Goal: Transaction & Acquisition: Purchase product/service

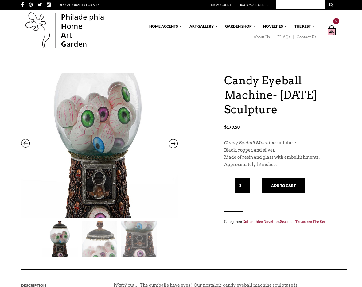
click at [117, 166] on img at bounding box center [99, 128] width 156 height 263
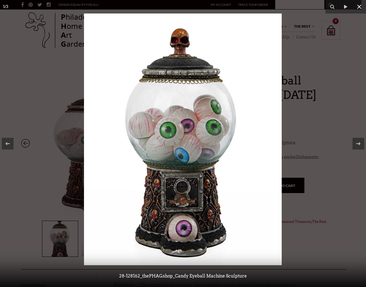
click at [358, 7] on icon at bounding box center [359, 6] width 7 height 7
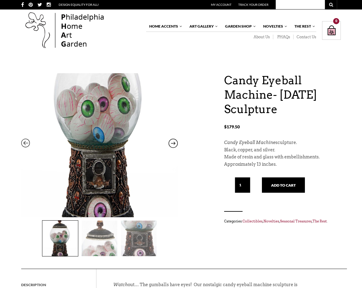
click at [89, 176] on img at bounding box center [99, 118] width 156 height 263
